Goal: Information Seeking & Learning: Compare options

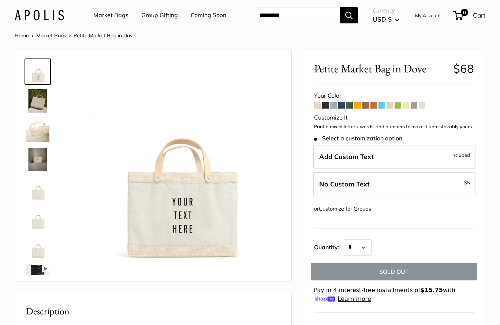
click at [424, 105] on span at bounding box center [422, 105] width 7 height 7
click at [415, 102] on span at bounding box center [414, 105] width 7 height 7
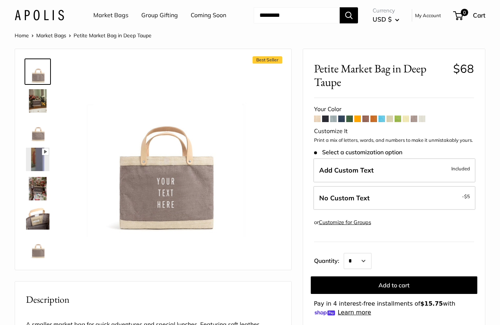
click at [399, 111] on div "Your Color" at bounding box center [394, 109] width 160 height 11
click at [398, 116] on span at bounding box center [398, 119] width 7 height 7
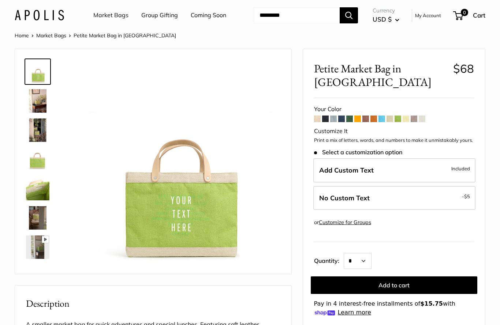
click at [391, 116] on span at bounding box center [390, 119] width 7 height 7
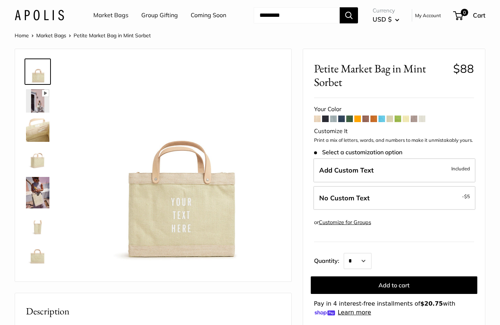
click at [382, 113] on div "Your Color" at bounding box center [394, 109] width 160 height 11
click at [380, 117] on span at bounding box center [381, 119] width 7 height 7
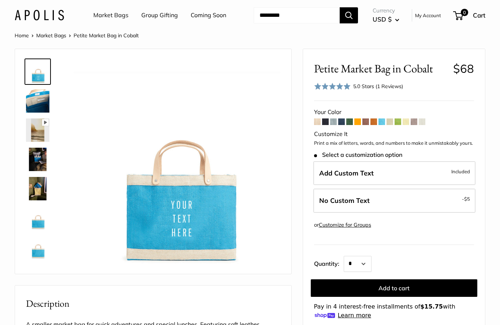
click at [374, 114] on div "Your Color" at bounding box center [394, 112] width 160 height 11
click at [375, 116] on div "Your Color" at bounding box center [394, 112] width 160 height 11
click at [374, 119] on span at bounding box center [373, 122] width 7 height 7
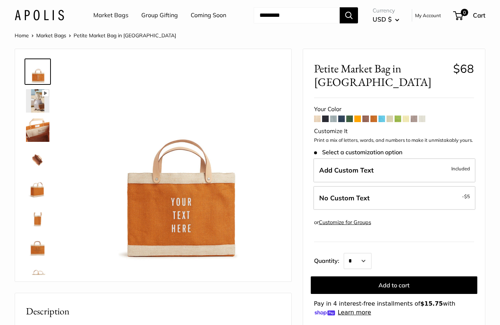
click at [368, 104] on div "Your Color" at bounding box center [394, 109] width 160 height 11
click at [368, 116] on span at bounding box center [365, 119] width 7 height 7
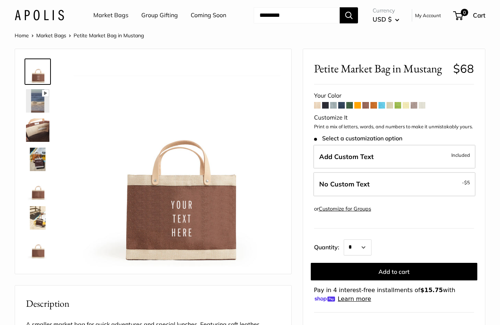
click at [356, 102] on span at bounding box center [357, 105] width 7 height 7
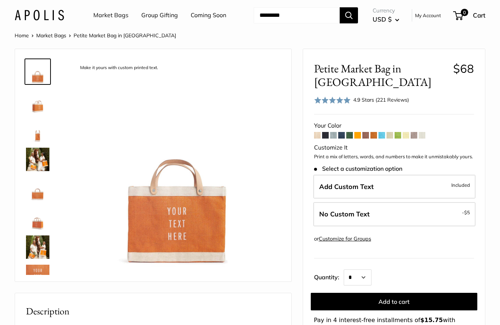
click at [348, 120] on div "Your Color" at bounding box center [394, 125] width 160 height 11
click at [349, 120] on div "Your Color" at bounding box center [394, 125] width 160 height 11
click at [350, 132] on span at bounding box center [349, 135] width 7 height 7
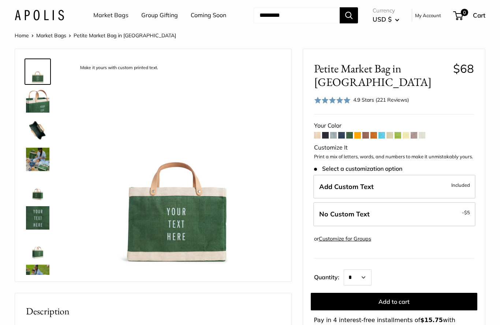
click at [340, 130] on div "Your Color" at bounding box center [394, 125] width 160 height 11
click at [343, 132] on span at bounding box center [341, 135] width 7 height 7
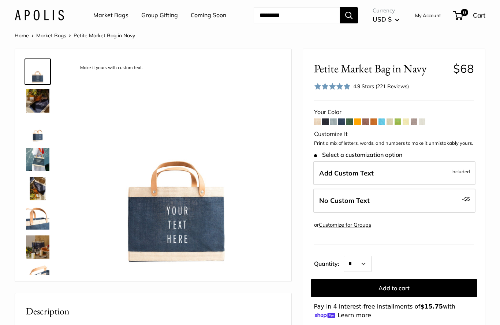
click at [325, 120] on span at bounding box center [325, 122] width 7 height 7
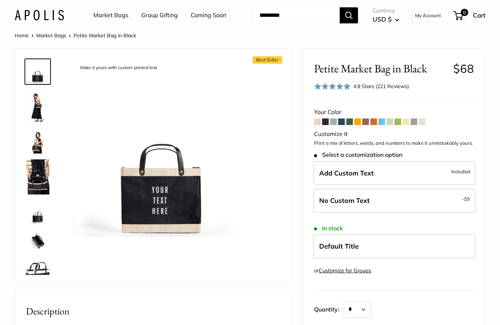
click at [317, 119] on span at bounding box center [317, 122] width 7 height 7
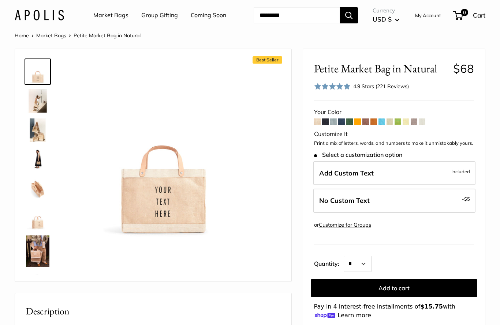
click at [31, 97] on img at bounding box center [37, 100] width 23 height 23
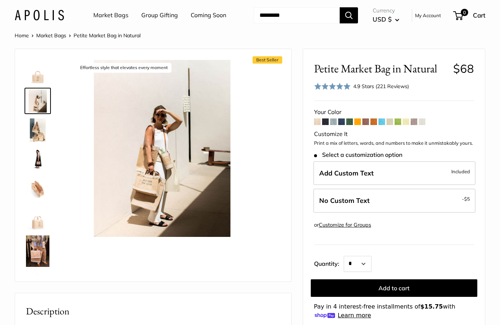
click at [31, 128] on img at bounding box center [37, 130] width 23 height 23
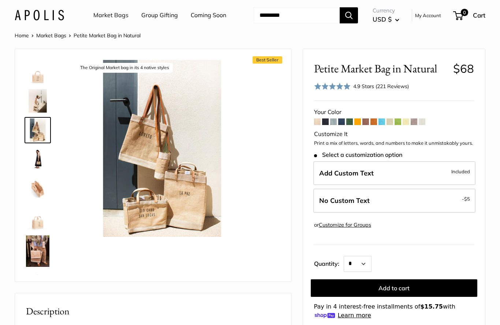
click at [34, 157] on img at bounding box center [37, 159] width 23 height 23
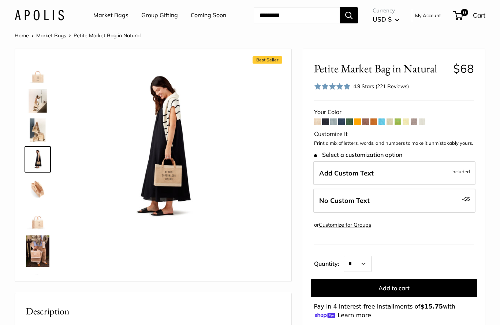
click at [35, 184] on img at bounding box center [37, 188] width 23 height 23
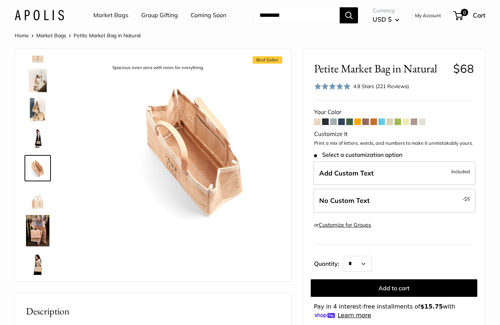
scroll to position [23, 0]
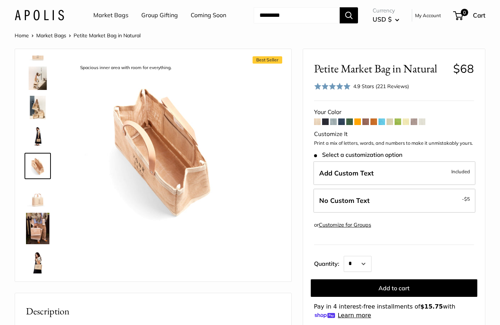
click at [31, 222] on img at bounding box center [37, 228] width 23 height 31
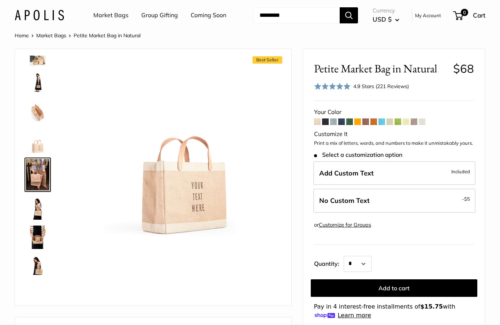
scroll to position [85, 0]
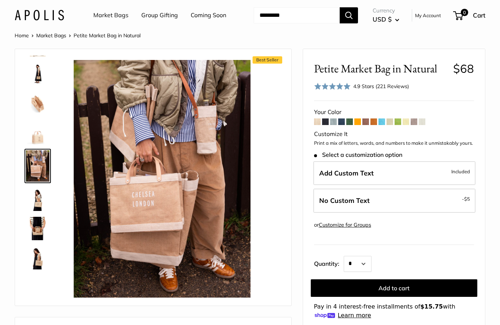
click at [38, 258] on img at bounding box center [37, 257] width 23 height 23
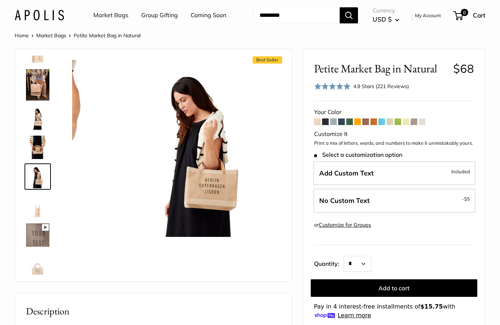
scroll to position [177, 0]
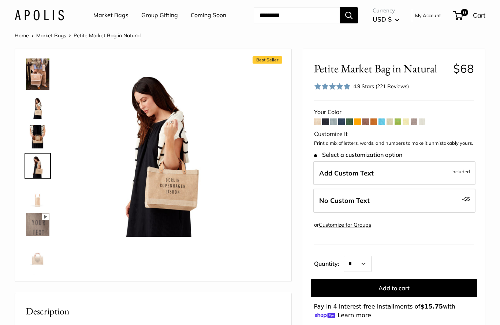
click at [215, 10] on link "Coming Soon" at bounding box center [209, 15] width 36 height 11
